Goal: Task Accomplishment & Management: Manage account settings

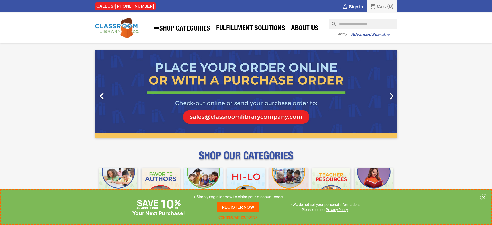
click at [238, 196] on p "+ Simply register now to claim your discount code" at bounding box center [237, 196] width 89 height 5
click at [239, 196] on p "+ Simply register now to claim your discount code" at bounding box center [237, 196] width 89 height 5
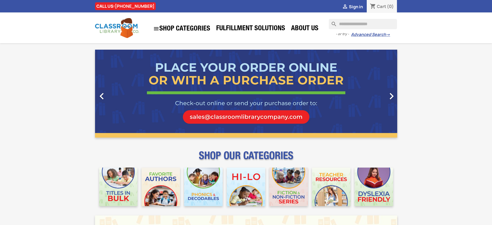
scroll to position [673, 0]
